Goal: Information Seeking & Learning: Learn about a topic

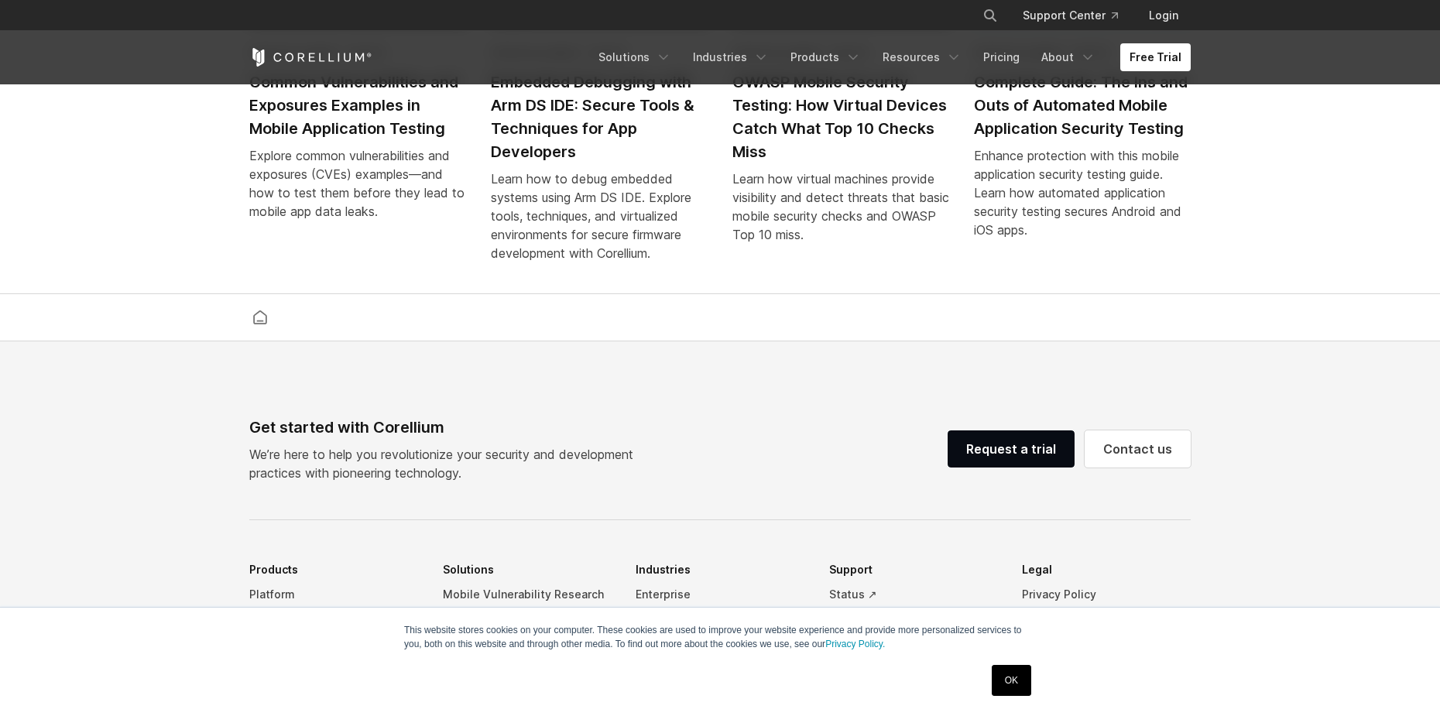
scroll to position [3636, 0]
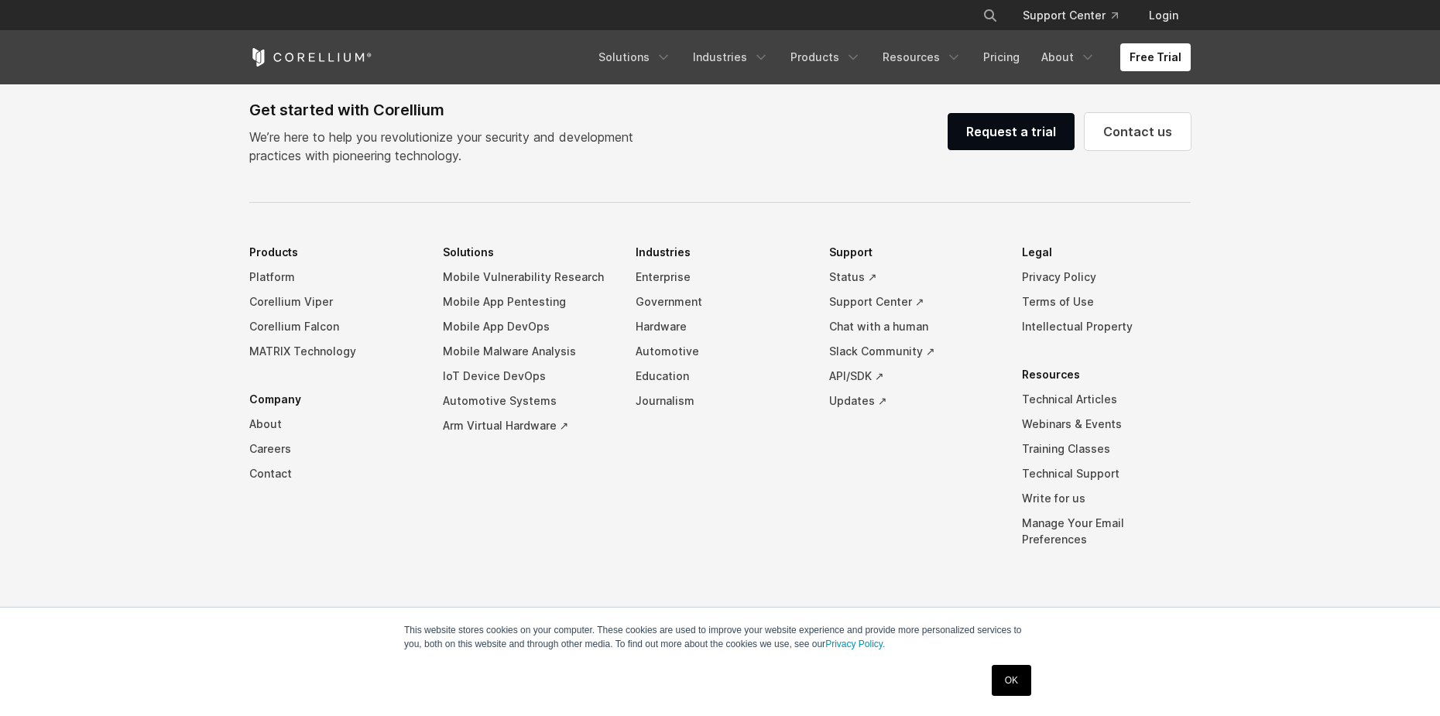
click at [1001, 678] on link "OK" at bounding box center [1011, 680] width 39 height 31
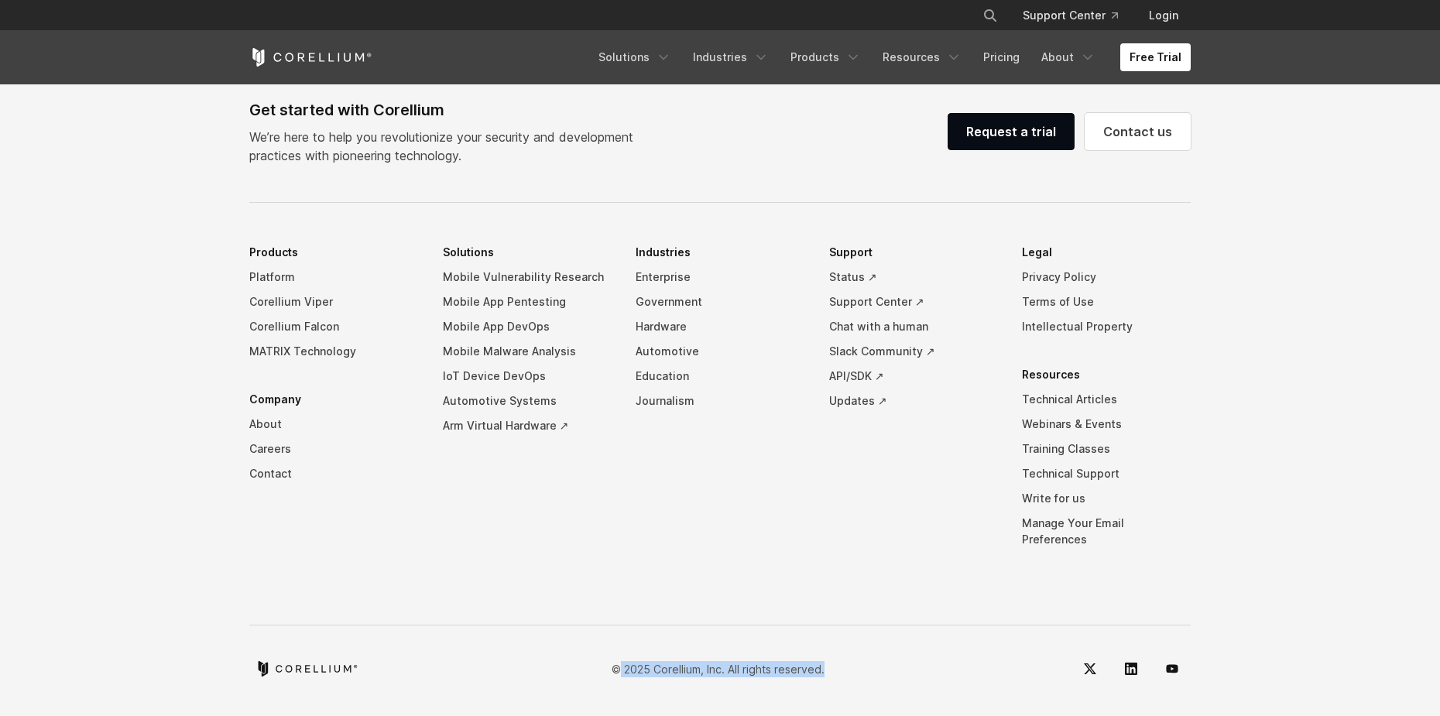
drag, startPoint x: 622, startPoint y: 671, endPoint x: 907, endPoint y: 674, distance: 285.0
click at [907, 674] on div "© 2025 Corellium, Inc. All rights reserved." at bounding box center [720, 668] width 942 height 37
click at [670, 671] on p "© 2025 Corellium, Inc. All rights reserved." at bounding box center [718, 669] width 213 height 16
click at [679, 669] on p "© 2025 Corellium, Inc. All rights reserved." at bounding box center [718, 669] width 213 height 16
click at [522, 664] on div "© 2025 Corellium, Inc. All rights reserved." at bounding box center [720, 668] width 942 height 37
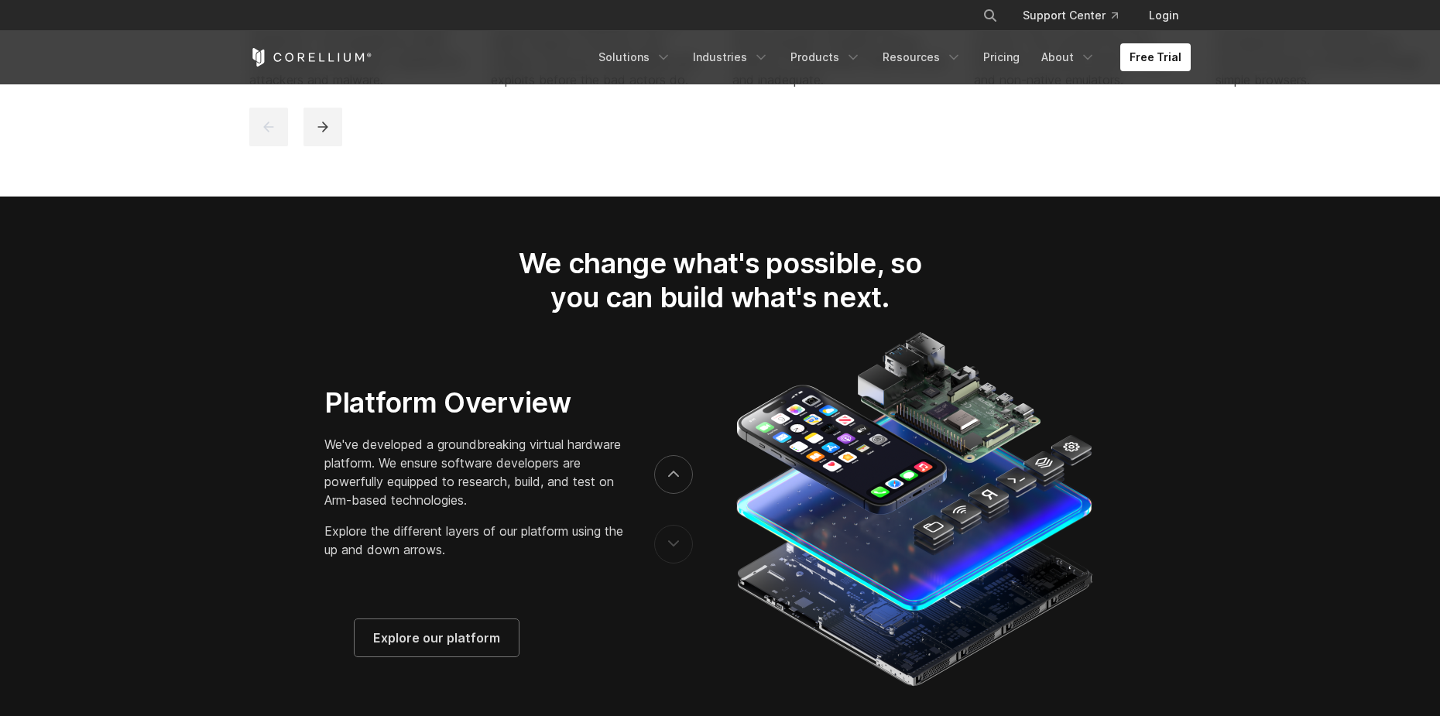
scroll to position [1700, 0]
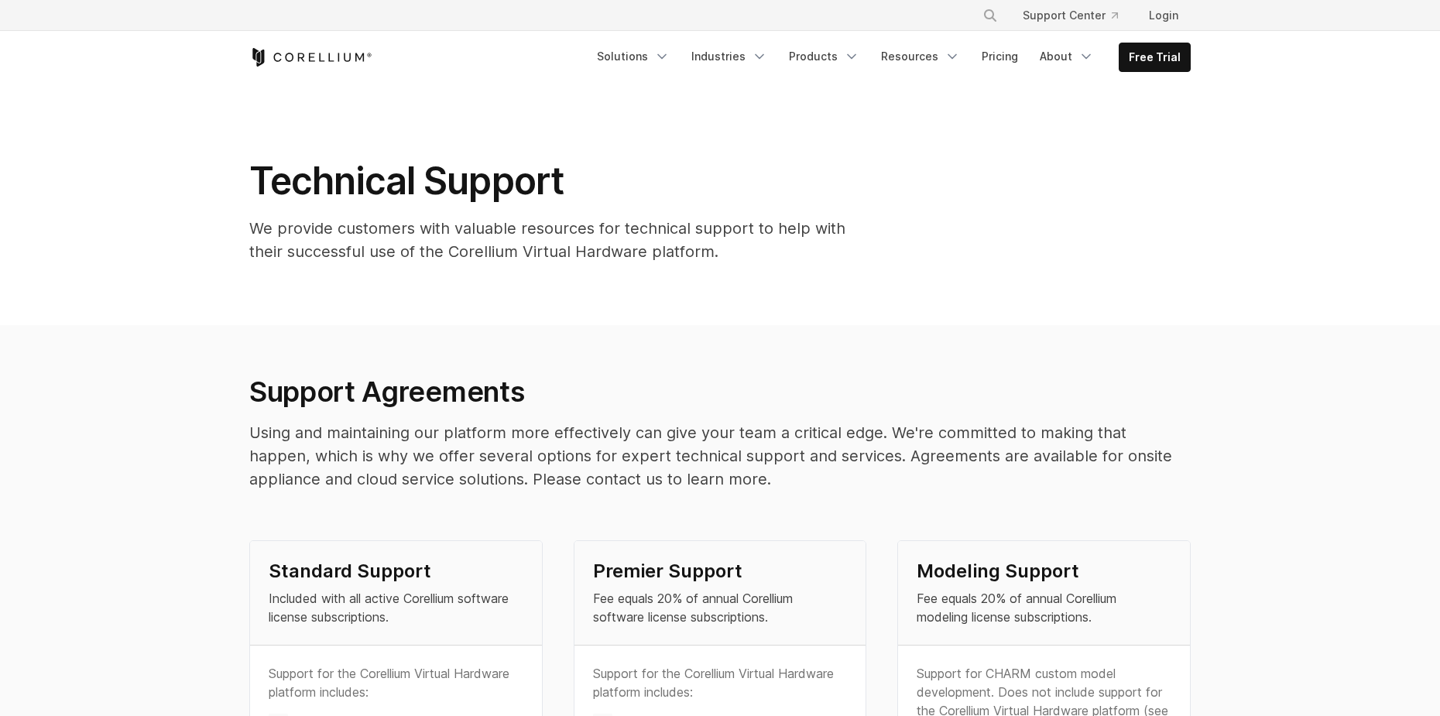
drag, startPoint x: 366, startPoint y: 359, endPoint x: 361, endPoint y: 353, distance: 8.2
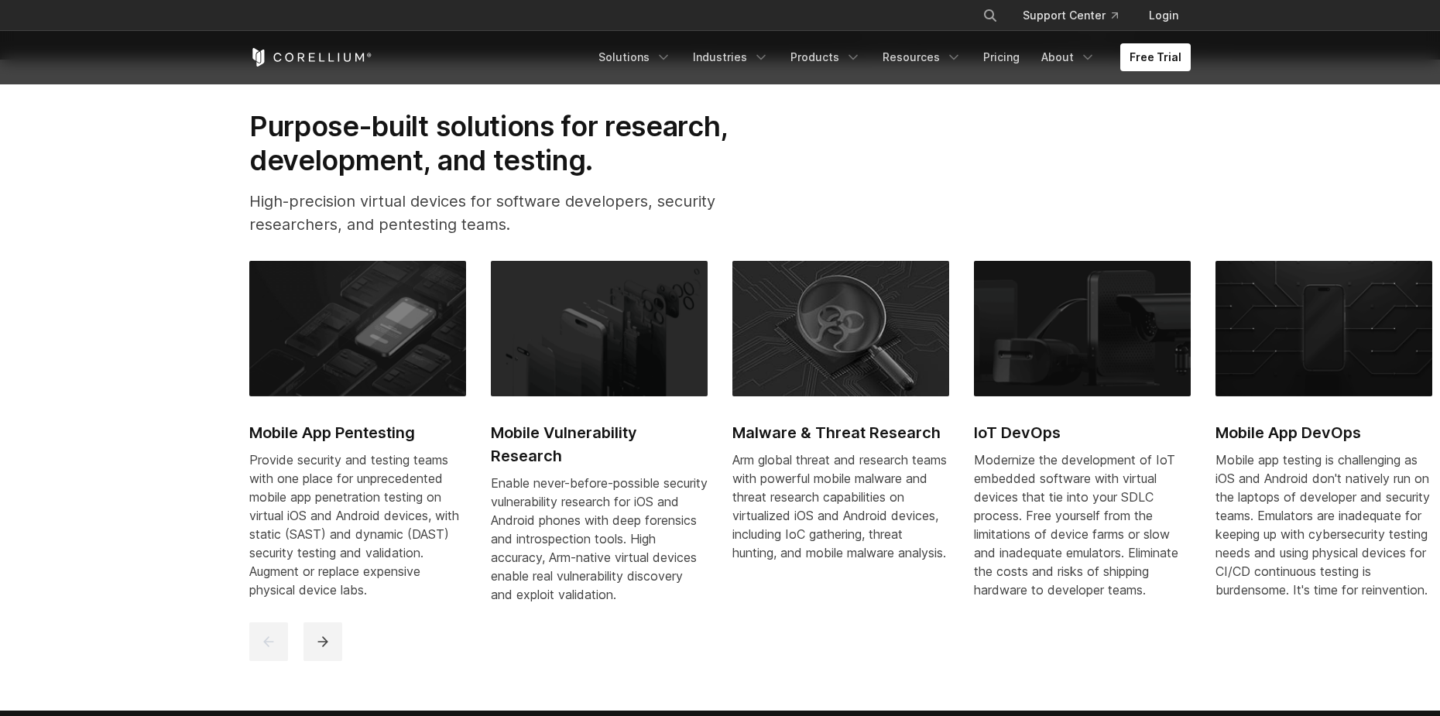
scroll to position [697, 0]
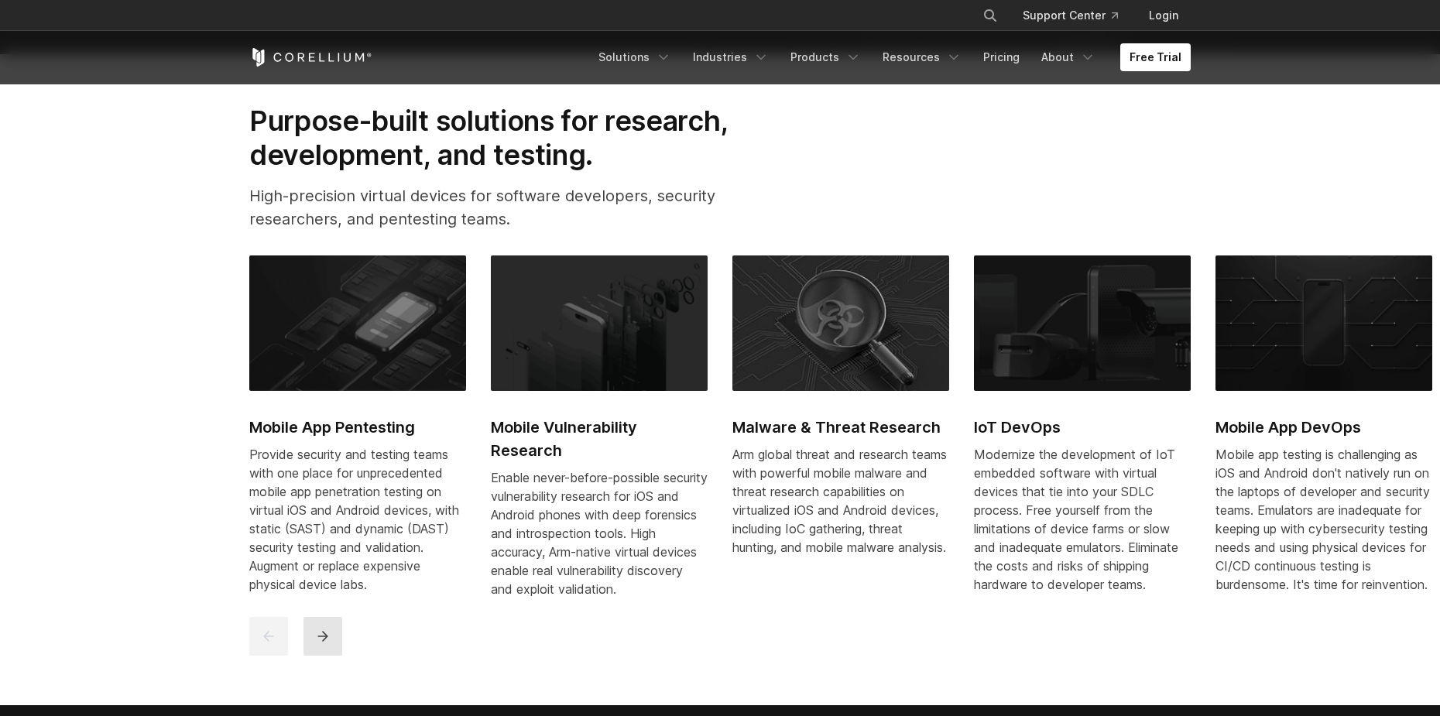
click at [317, 644] on icon "next" at bounding box center [322, 636] width 15 height 15
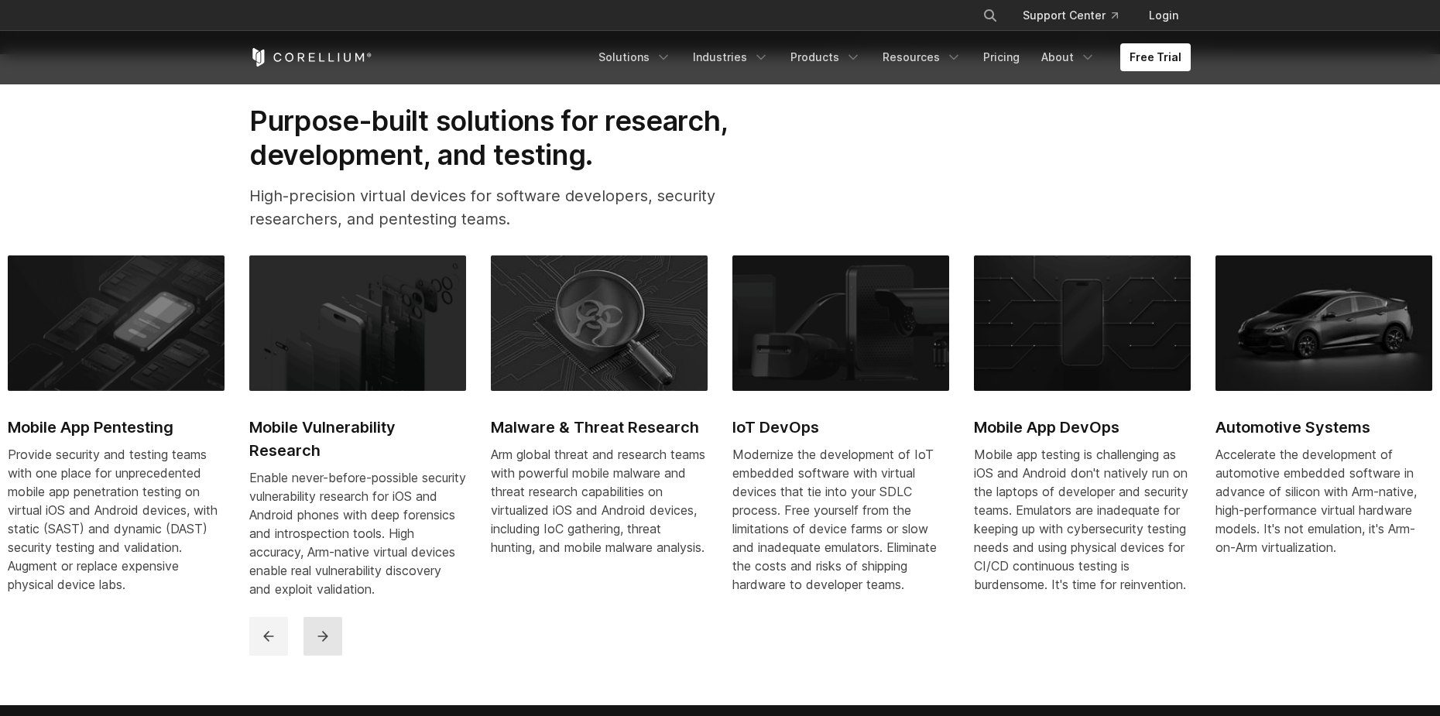
click at [316, 644] on icon "next" at bounding box center [322, 636] width 15 height 15
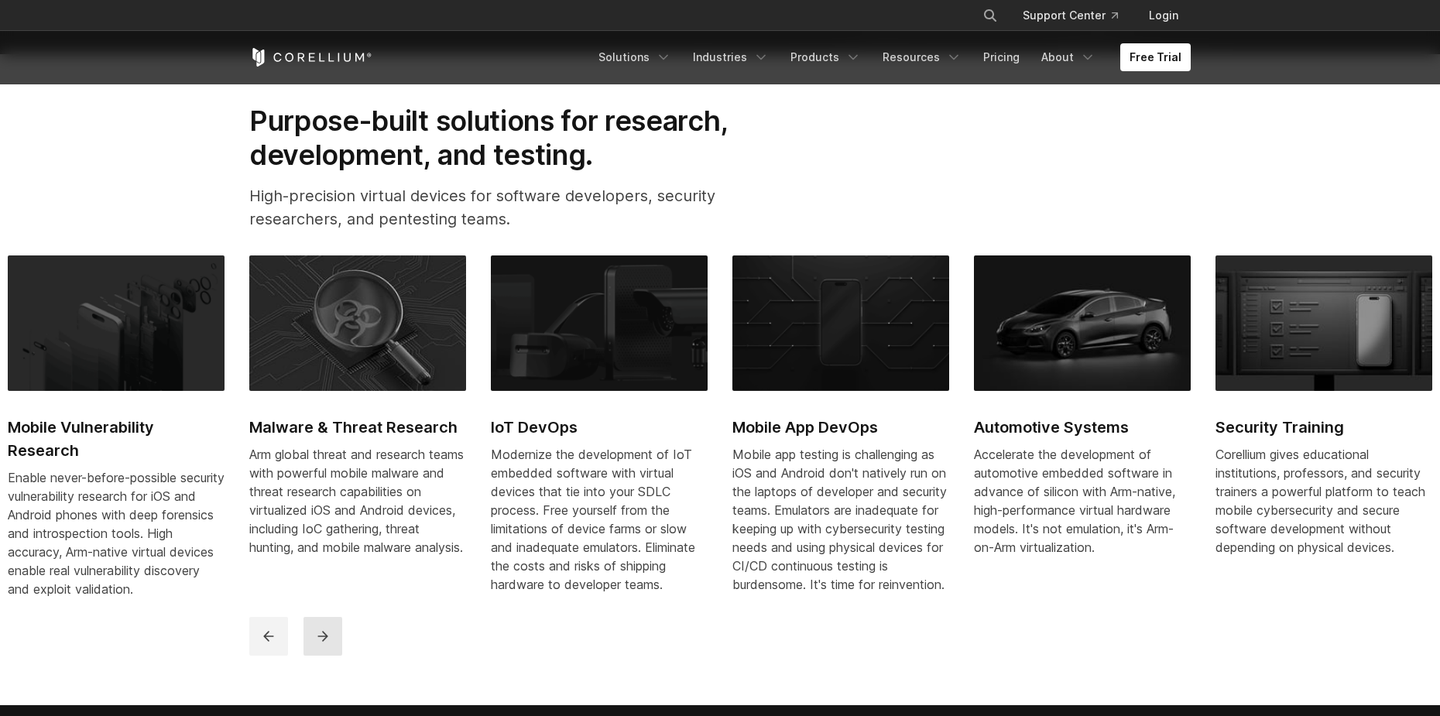
click at [320, 644] on icon "next" at bounding box center [322, 636] width 15 height 15
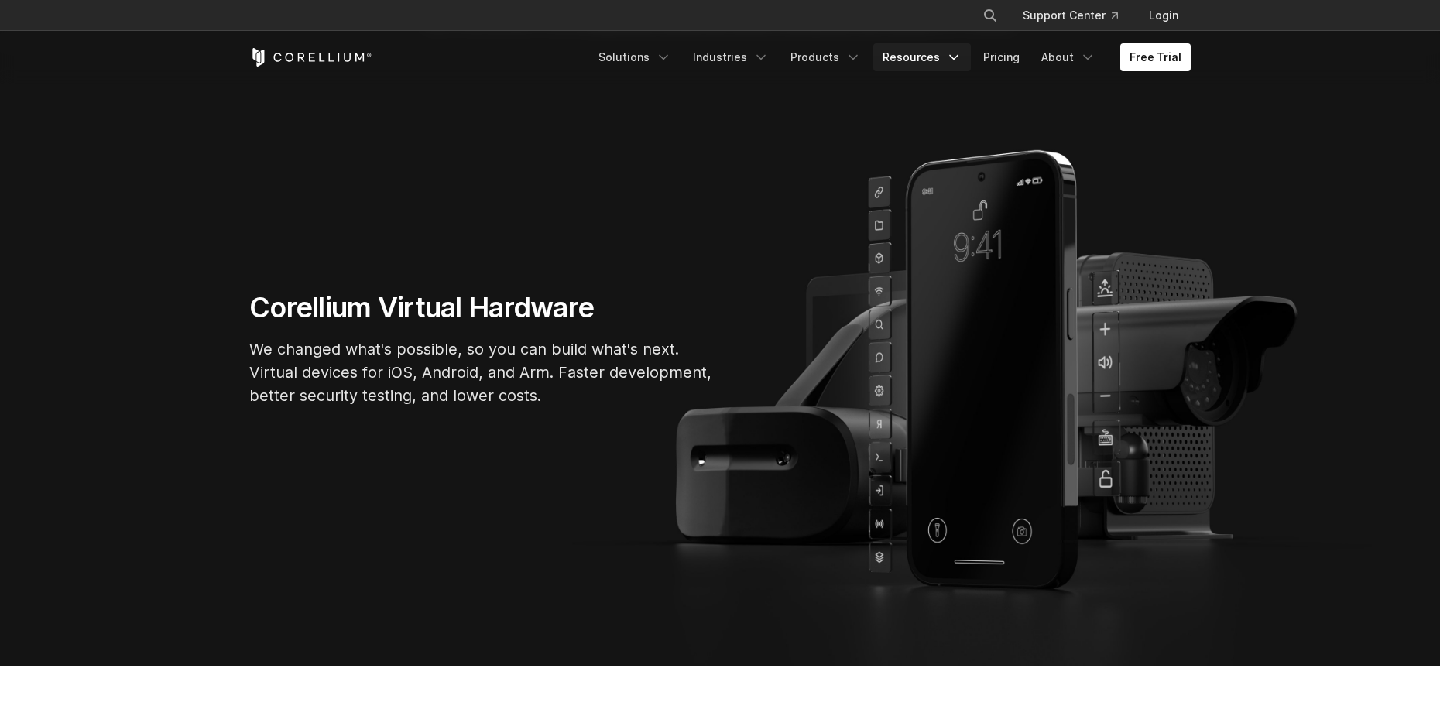
scroll to position [77, 0]
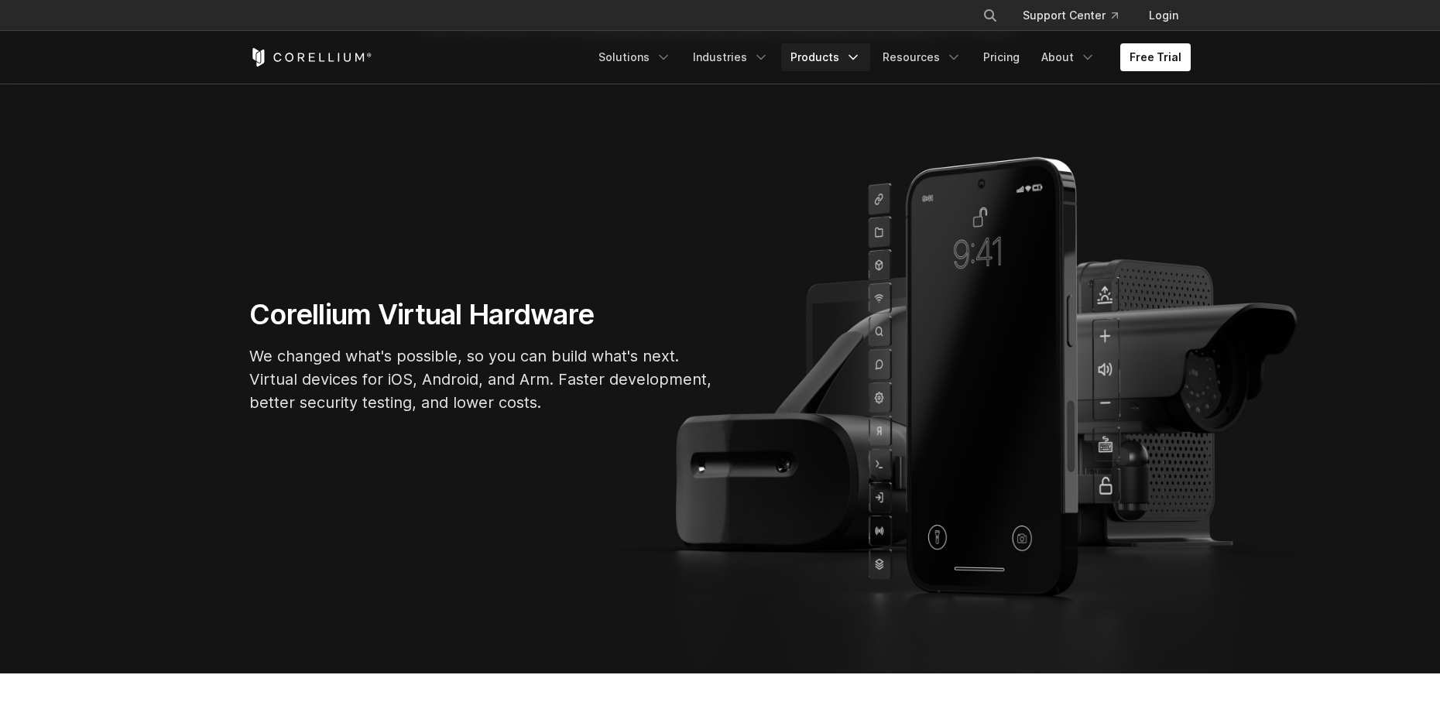
click at [832, 60] on link "Products" at bounding box center [825, 57] width 89 height 28
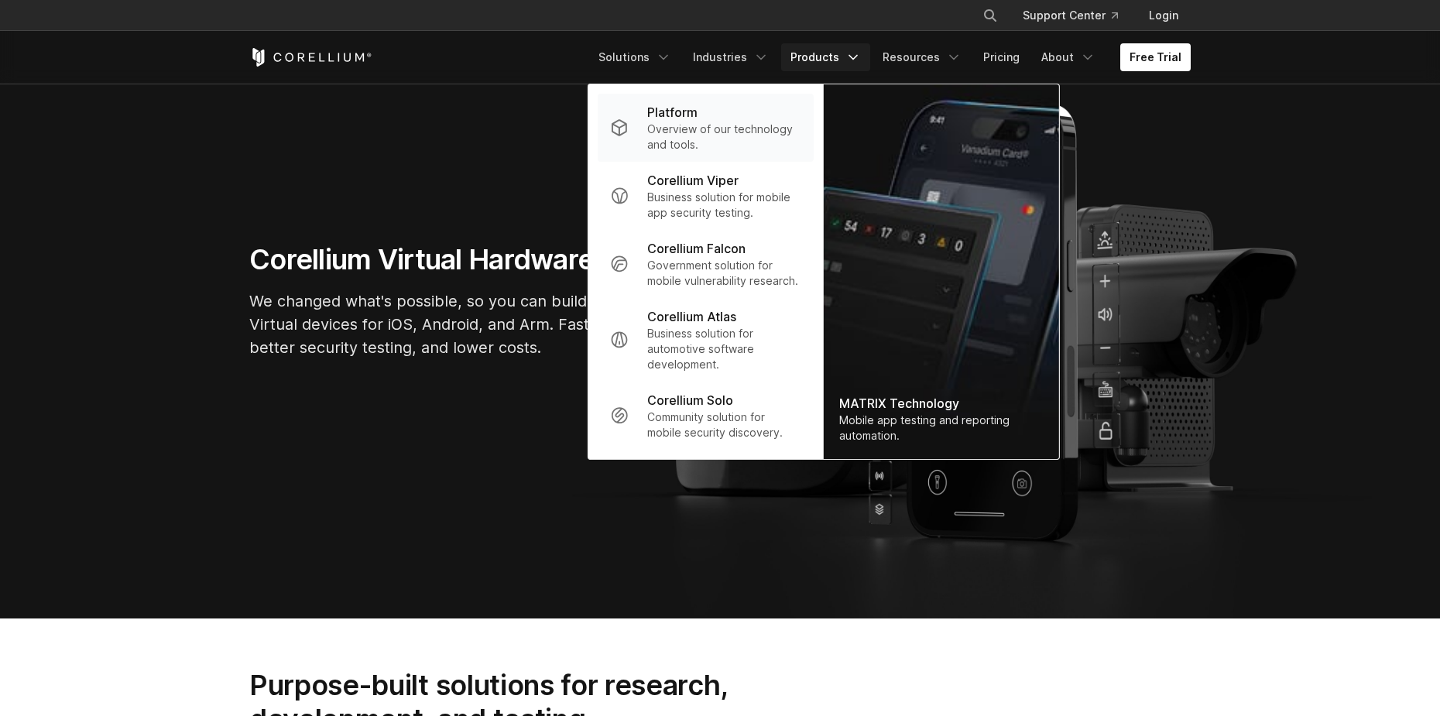
scroll to position [155, 0]
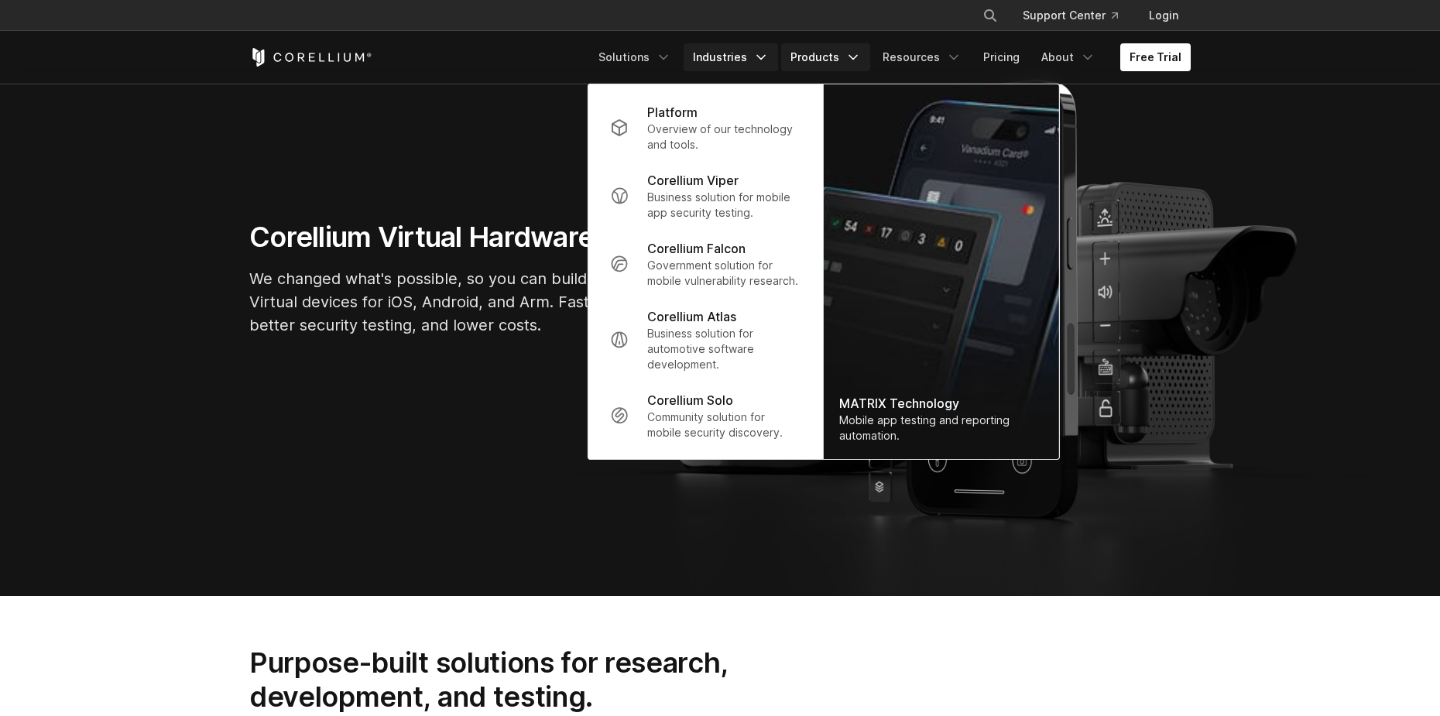
click at [731, 57] on link "Industries" at bounding box center [731, 57] width 94 height 28
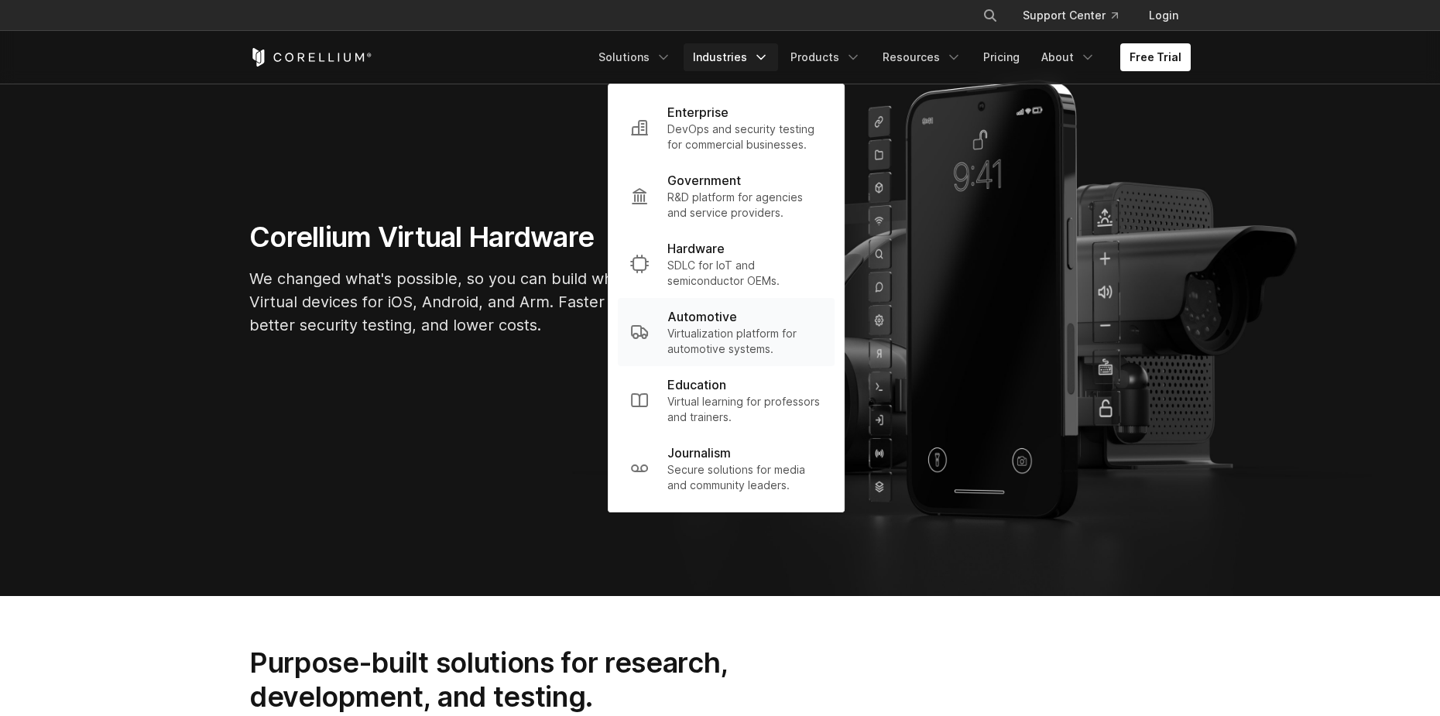
click at [748, 349] on p "Virtualization platform for automotive systems." at bounding box center [744, 341] width 155 height 31
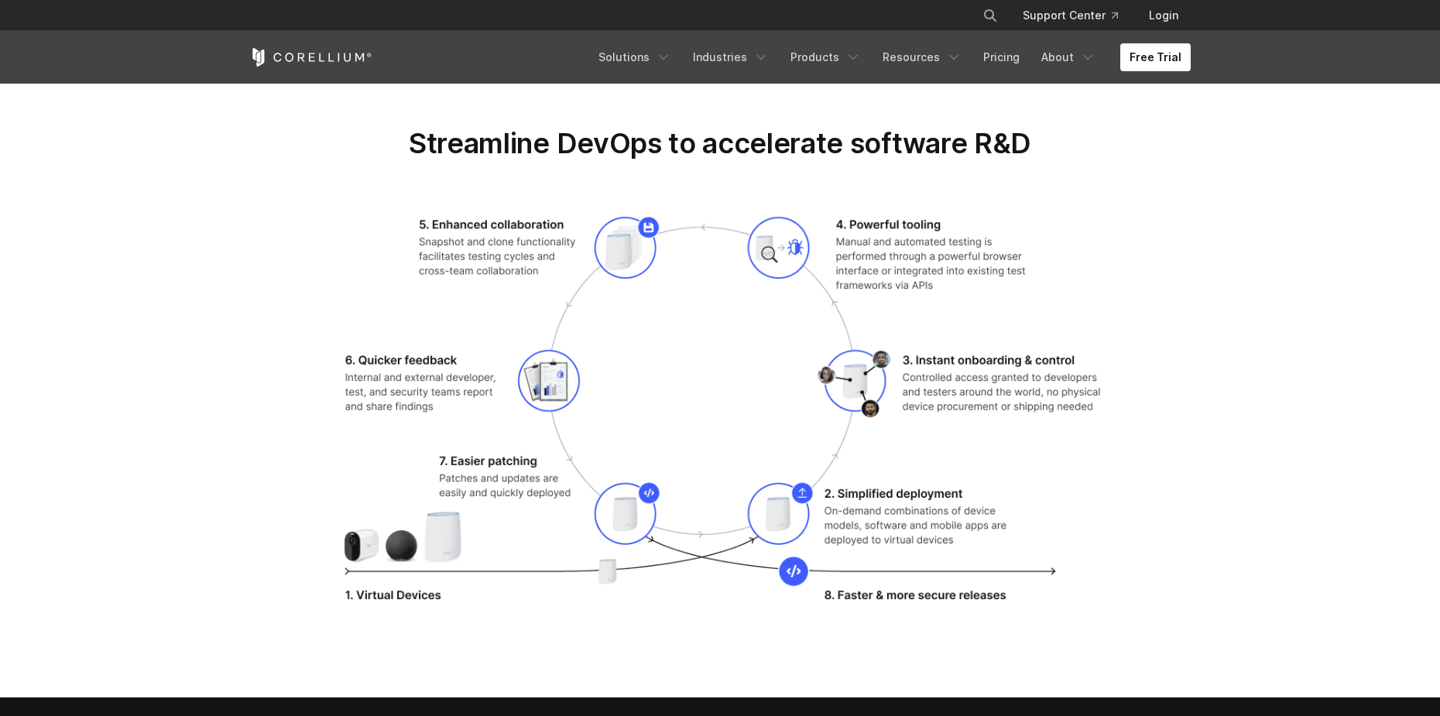
scroll to position [2555, 0]
